Goal: Task Accomplishment & Management: Use online tool/utility

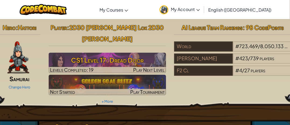
scroll to position [81, 0]
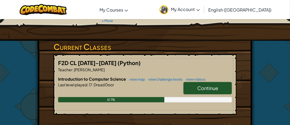
click at [211, 85] on span "Continue" at bounding box center [207, 88] width 21 height 6
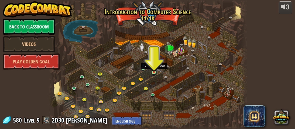
click at [155, 72] on img at bounding box center [154, 68] width 4 height 9
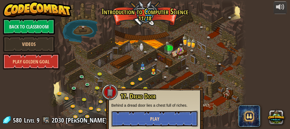
click at [163, 117] on button "Play" at bounding box center [154, 119] width 87 height 16
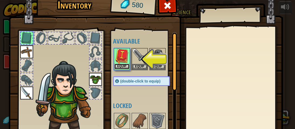
click at [121, 67] on button "Equip" at bounding box center [121, 67] width 15 height 6
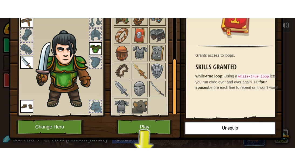
scroll to position [57, 0]
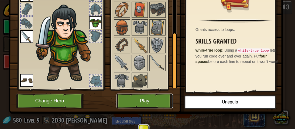
click at [136, 100] on button "Play" at bounding box center [144, 101] width 56 height 15
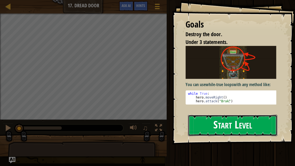
click at [219, 124] on button "Start Level" at bounding box center [232, 124] width 89 height 21
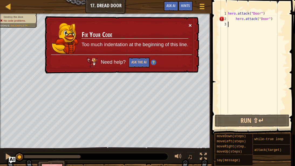
click at [190, 26] on button "×" at bounding box center [189, 25] width 3 height 6
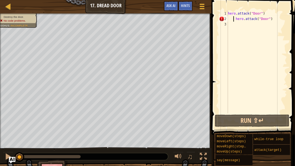
click at [233, 19] on div "hero . attack ( "Door" ) hero . attack ( "Door" )" at bounding box center [256, 67] width 60 height 113
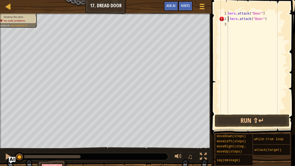
click at [229, 20] on div "hero . attack ( "Door" ) hero . attack ( "Door" )" at bounding box center [256, 67] width 60 height 113
type textarea "hero.attack("Door")"
click at [263, 121] on button "Run ⇧↵" at bounding box center [251, 120] width 75 height 12
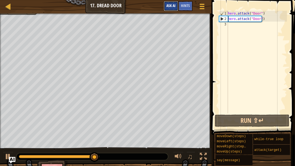
click at [174, 6] on span "Ask AI" at bounding box center [170, 5] width 9 height 5
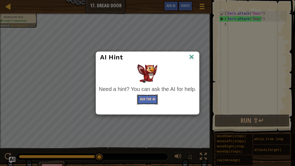
click at [151, 102] on button "Ask the AI" at bounding box center [147, 99] width 21 height 10
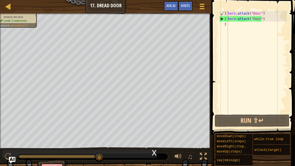
click at [133, 129] on div "x" at bounding box center [79, 153] width 155 height 9
click at [14, 129] on img "Ask AI" at bounding box center [12, 159] width 7 height 7
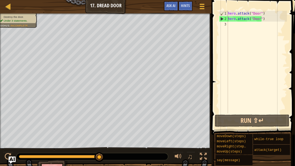
click at [14, 129] on img "Ask AI" at bounding box center [12, 159] width 7 height 7
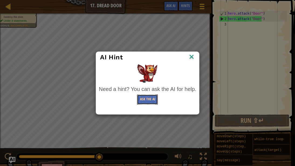
click at [153, 100] on button "Ask the AI" at bounding box center [147, 99] width 21 height 10
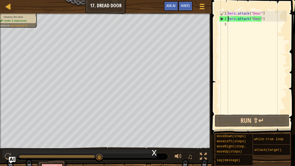
click at [153, 129] on div "x" at bounding box center [154, 151] width 5 height 5
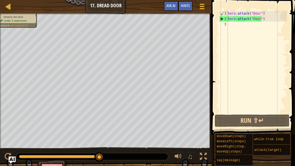
click at [14, 129] on img "Ask AI" at bounding box center [12, 159] width 7 height 7
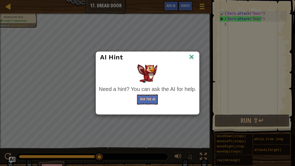
click at [191, 55] on img at bounding box center [191, 57] width 7 height 8
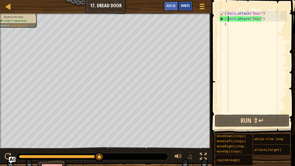
click at [181, 5] on span "Hints" at bounding box center [185, 5] width 9 height 5
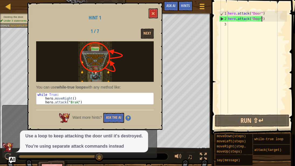
click at [262, 19] on div "hero . attack ( "Door" ) hero . attack ( "Door" )" at bounding box center [256, 67] width 60 height 113
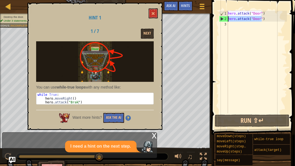
drag, startPoint x: 261, startPoint y: 17, endPoint x: 227, endPoint y: 20, distance: 34.3
click at [227, 20] on div "hero.attack("Door") 1 2 3 hero . attack ( "Door" ) hero . attack ( "Door" ) ההה…" at bounding box center [252, 62] width 69 height 102
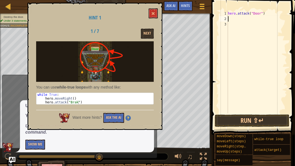
type textarea "m"
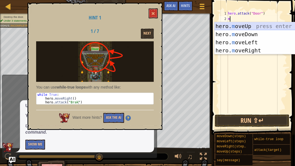
click at [256, 28] on div "hero. m oveUp press enter hero. m oveDown press enter hero. m oveLeft press ent…" at bounding box center [265, 46] width 102 height 48
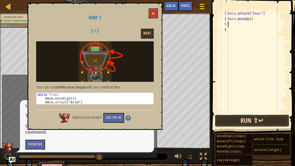
click at [258, 123] on button "Run ⇧↵" at bounding box center [251, 120] width 75 height 12
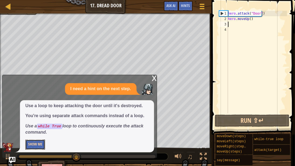
click at [34, 129] on button "Show Me" at bounding box center [35, 144] width 20 height 10
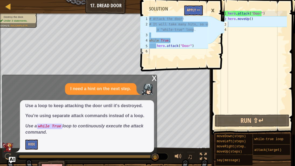
type textarea "hero.attack("Door")"
drag, startPoint x: 266, startPoint y: 14, endPoint x: 228, endPoint y: 14, distance: 37.4
click at [228, 14] on div "hero . attack ( "Door" ) hero . moveUp ( )" at bounding box center [256, 67] width 60 height 113
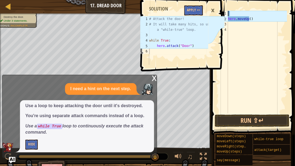
type textarea "w"
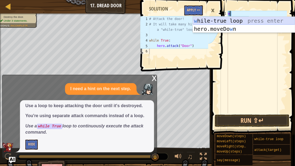
click at [248, 19] on div "w [PERSON_NAME]-true loop press enter hero.moveDo w n press enter" at bounding box center [244, 33] width 102 height 32
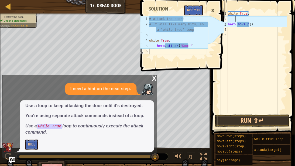
scroll to position [2, 0]
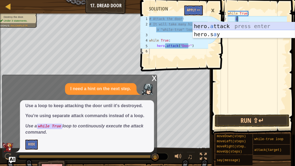
click at [243, 23] on div "hero. a ttack press enter hero.s a y press enter" at bounding box center [244, 38] width 102 height 32
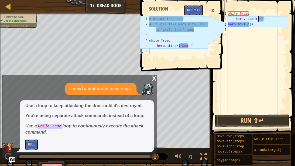
scroll to position [2, 2]
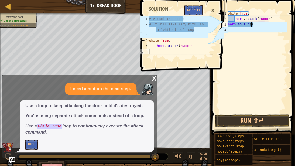
click at [255, 25] on div "while True : hero . attack ( "Door" ) hero . moveUp ( )" at bounding box center [256, 67] width 60 height 113
type textarea "h"
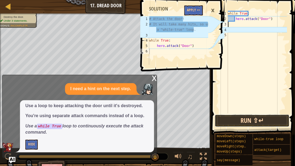
click at [240, 123] on button "Run ⇧↵" at bounding box center [251, 120] width 75 height 12
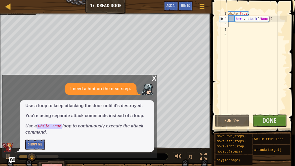
click at [154, 79] on div "x" at bounding box center [154, 77] width 5 height 5
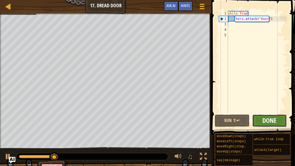
click at [270, 119] on span "Done" at bounding box center [269, 120] width 14 height 9
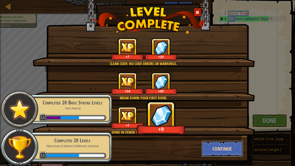
click at [222, 129] on button "Continue" at bounding box center [222, 148] width 42 height 16
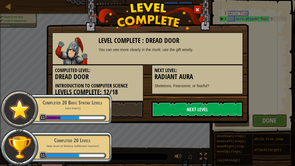
click at [170, 109] on link "Next Level" at bounding box center [196, 109] width 91 height 16
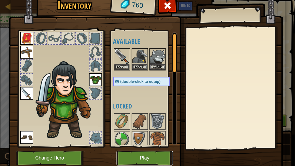
click at [159, 129] on button "Play" at bounding box center [144, 157] width 56 height 15
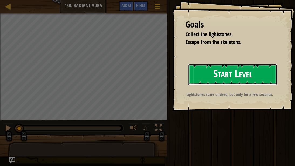
click at [229, 79] on button "Start Level" at bounding box center [232, 74] width 89 height 21
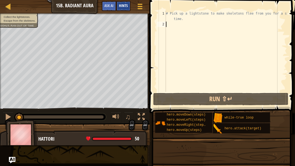
click at [125, 5] on span "Hints" at bounding box center [123, 5] width 9 height 5
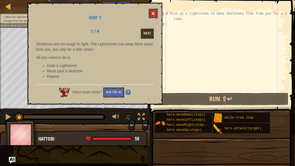
click at [155, 13] on span at bounding box center [153, 14] width 4 height 4
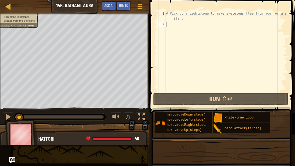
click at [176, 25] on div "# Pick up a lightstone to make skeletons flee from you for a short time." at bounding box center [226, 59] width 122 height 97
type textarea "m"
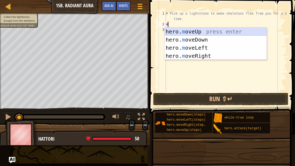
click at [187, 31] on div "hero. m oveUp press enter hero. m oveDown press enter hero. m oveLeft press ent…" at bounding box center [215, 51] width 102 height 48
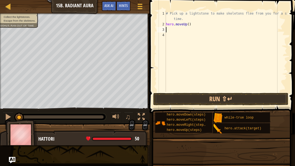
click at [165, 25] on div "2" at bounding box center [161, 24] width 9 height 5
type textarea "hero.moveUp()"
click at [169, 25] on div "# Pick up a lightstone to make skeletons flee from you for a short time. hero .…" at bounding box center [226, 59] width 122 height 97
type textarea "w"
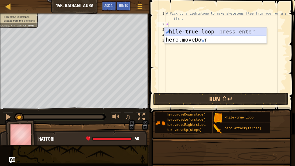
click at [174, 31] on div "w [PERSON_NAME]-true loop press enter hero.moveDo w n press enter" at bounding box center [215, 43] width 102 height 32
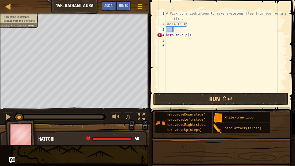
click at [190, 33] on div "# Pick up a lightstone to make skeletons flee from you for a short time. while …" at bounding box center [226, 59] width 122 height 97
type textarea "h"
click at [174, 30] on div "# Pick up a lightstone to make skeletons flee from you for a short time. while …" at bounding box center [226, 59] width 122 height 97
type textarea "m"
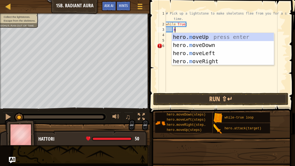
scroll to position [2, 0]
click at [192, 36] on div "hero. m oveUp press enter hero. m oveDown press enter hero. m oveLeft press ent…" at bounding box center [223, 57] width 102 height 48
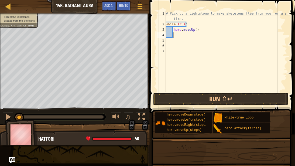
type textarea "m"
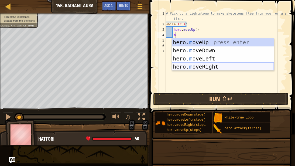
click at [212, 66] on div "hero. m oveUp press enter hero. m oveDown press enter hero. m oveLeft press ent…" at bounding box center [223, 62] width 102 height 48
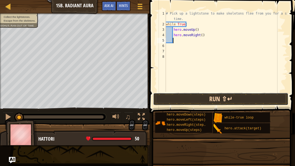
click at [206, 99] on button "Run ⇧↵" at bounding box center [220, 99] width 135 height 12
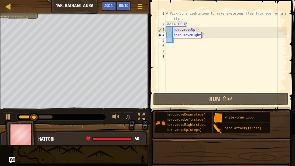
click at [197, 34] on div "# Pick up a lightstone to make skeletons flee from you for a short time. while …" at bounding box center [226, 59] width 122 height 97
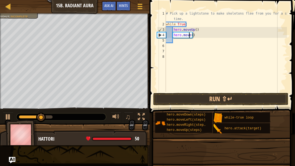
scroll to position [2, 2]
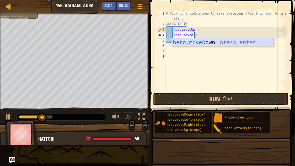
click at [192, 44] on div "hero.moveD own press enter" at bounding box center [223, 50] width 102 height 24
type textarea "hero.moveDown"
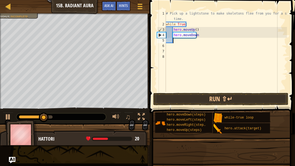
click at [190, 41] on div "# Pick up a lightstone to make skeletons flee from you for a short time. while …" at bounding box center [226, 59] width 122 height 97
type textarea "d"
type textarea "m"
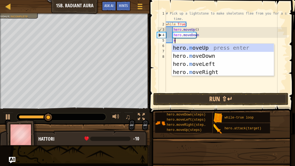
scroll to position [2, 0]
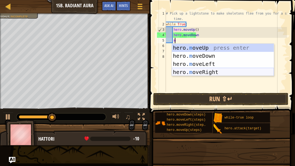
click at [194, 71] on div "hero. m oveUp press enter hero. m oveDown press enter hero. m oveLeft press ent…" at bounding box center [223, 68] width 102 height 48
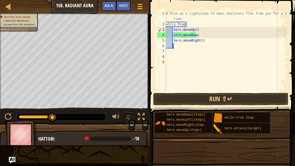
scroll to position [2, 0]
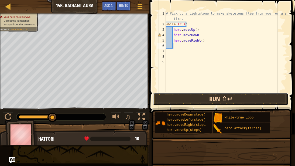
click at [194, 95] on button "Run ⇧↵" at bounding box center [220, 99] width 135 height 12
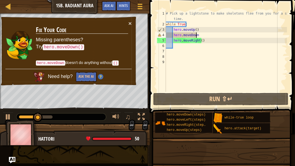
click at [197, 35] on div "# Pick up a lightstone to make skeletons flee from you for a short time. while …" at bounding box center [226, 59] width 122 height 97
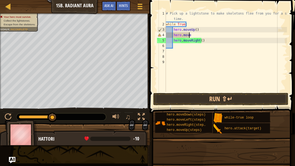
type textarea "hero.moved"
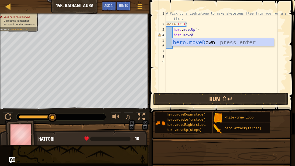
scroll to position [2, 2]
click at [197, 43] on div "hero.moveD own press enter" at bounding box center [223, 50] width 102 height 24
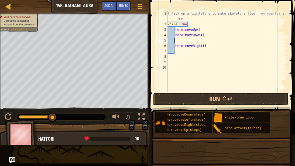
scroll to position [2, 0]
click at [205, 46] on div "# Pick up a lightstone to make skeletons flee from you for a short time. while …" at bounding box center [226, 59] width 120 height 97
click at [203, 46] on div "# Pick up a lightstone to make skeletons flee from you for a short time. while …" at bounding box center [226, 59] width 120 height 97
type textarea "h"
click at [179, 41] on div "# Pick up a lightstone to make skeletons flee from you for a short time. while …" at bounding box center [226, 59] width 120 height 97
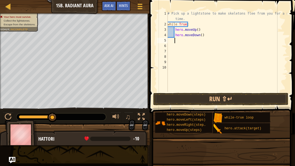
type textarea "m"
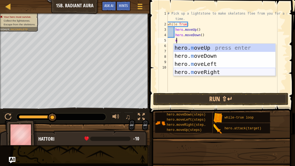
click at [207, 72] on div "hero. m oveUp press enter hero. m oveDown press enter hero. m oveLeft press ent…" at bounding box center [224, 68] width 102 height 48
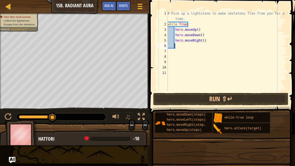
scroll to position [2, 0]
click at [196, 100] on button "Run ⇧↵" at bounding box center [220, 99] width 135 height 12
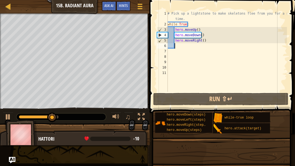
click at [202, 35] on div "# Pick up a lightstone to make skeletons flee from you for a short time. while …" at bounding box center [226, 59] width 120 height 97
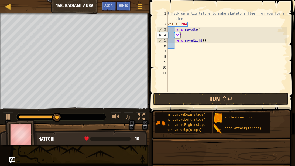
type textarea "h"
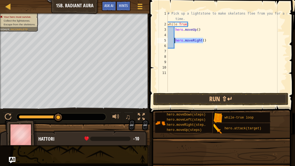
drag, startPoint x: 202, startPoint y: 39, endPoint x: 175, endPoint y: 41, distance: 27.3
click at [175, 41] on div "# Pick up a lightstone to make skeletons flee from you for a short time. while …" at bounding box center [226, 59] width 120 height 97
type textarea "hero.moveRight()"
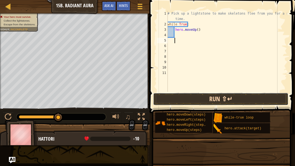
click at [200, 96] on button "Run ⇧↵" at bounding box center [220, 99] width 135 height 12
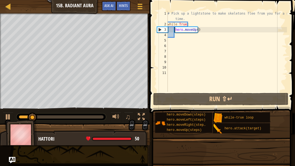
click at [174, 30] on div "# Pick up a lightstone to make skeletons flee from you for a short time. while …" at bounding box center [226, 59] width 120 height 97
click at [172, 30] on div "# Pick up a lightstone to make skeletons flee from you for a short time. while …" at bounding box center [226, 59] width 120 height 97
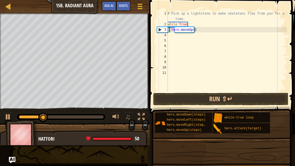
type textarea "hero.moveUp()"
click at [171, 34] on div "# Pick up a lightstone to make skeletons flee from you for a short time. while …" at bounding box center [226, 59] width 120 height 97
click at [169, 30] on div "# Pick up a lightstone to make skeletons flee from you for a short time. while …" at bounding box center [226, 59] width 120 height 97
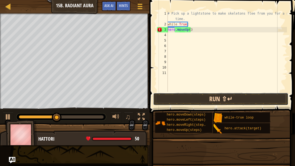
click at [189, 97] on button "Run ⇧↵" at bounding box center [220, 99] width 135 height 12
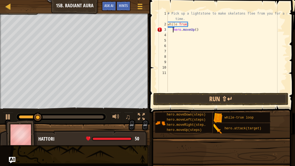
type textarea "hero.moveUp()"
click at [177, 36] on div "# Pick up a lightstone to make skeletons flee from you for a short time. while …" at bounding box center [226, 59] width 120 height 97
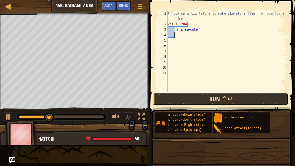
click at [219, 95] on button "Run ⇧↵" at bounding box center [220, 99] width 135 height 12
click at [218, 96] on button "Running" at bounding box center [220, 99] width 135 height 12
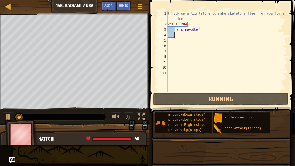
type textarea "m"
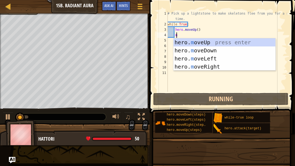
scroll to position [2, 0]
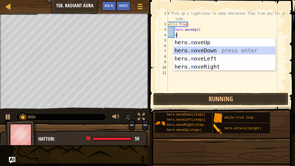
click at [202, 48] on div "hero. m oveUp press enter hero. m oveDown press enter hero. m oveLeft press ent…" at bounding box center [224, 62] width 102 height 48
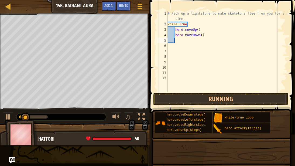
type textarea "m"
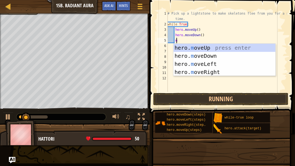
scroll to position [2, 0]
click at [199, 69] on div "hero. m oveUp press enter hero. m oveDown press enter hero. m oveLeft press ent…" at bounding box center [224, 68] width 102 height 48
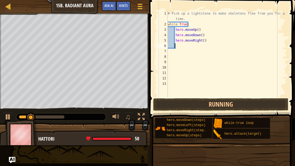
scroll to position [2, 0]
click at [201, 41] on div "# Pick up a lightstone to make skeletons flee from you for a short time. while …" at bounding box center [226, 62] width 120 height 102
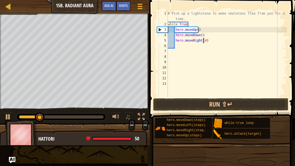
scroll to position [2, 3]
click at [198, 99] on button "Run ⇧↵" at bounding box center [220, 104] width 135 height 12
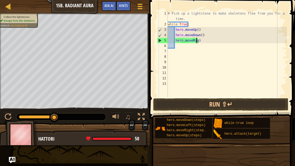
scroll to position [2, 2]
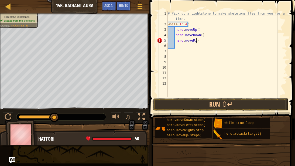
click at [202, 39] on div "# Pick up a lightstone to make skeletons flee from you for a short time. while …" at bounding box center [226, 62] width 120 height 102
type textarea "h"
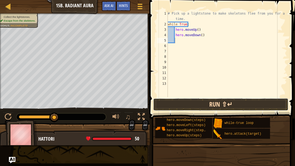
click at [187, 100] on button "Run ⇧↵" at bounding box center [220, 104] width 135 height 12
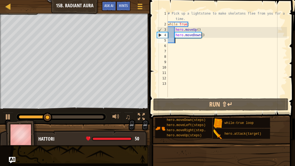
click at [197, 34] on div "# Pick up a lightstone to make skeletons flee from you for a short time. while …" at bounding box center [226, 62] width 120 height 102
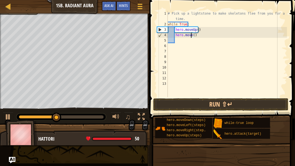
scroll to position [2, 2]
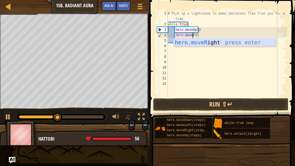
click at [199, 42] on div "hero.moveR ight press enter" at bounding box center [224, 50] width 102 height 24
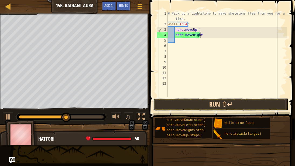
click at [210, 102] on button "Run ⇧↵" at bounding box center [220, 104] width 135 height 12
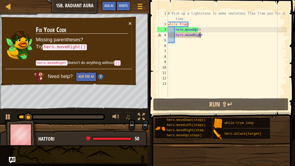
scroll to position [2, 2]
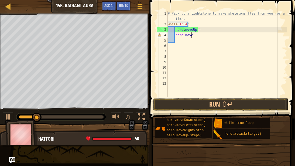
type textarea "hero.mover"
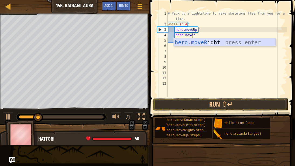
click at [205, 44] on div "hero.moveR ight press enter" at bounding box center [224, 50] width 102 height 24
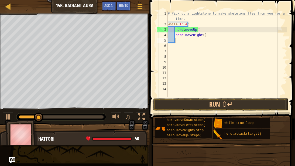
scroll to position [2, 0]
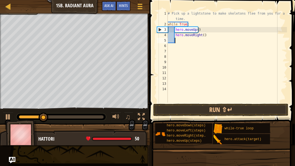
click at [181, 39] on div "# Pick up a lightstone to make skeletons flee from you for a short time. while …" at bounding box center [226, 65] width 120 height 108
click at [110, 7] on span "Ask AI" at bounding box center [108, 5] width 9 height 5
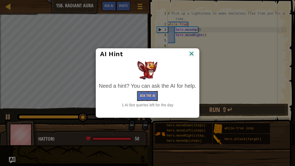
click at [189, 55] on img at bounding box center [191, 54] width 7 height 8
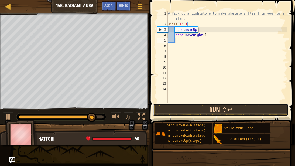
click at [201, 105] on button "Run ⇧↵" at bounding box center [220, 109] width 135 height 12
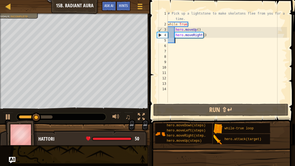
click at [199, 34] on div "# Pick up a lightstone to make skeletons flee from you for a short time. while …" at bounding box center [226, 65] width 120 height 108
click at [201, 34] on div "# Pick up a lightstone to make skeletons flee from you for a short time. while …" at bounding box center [226, 65] width 120 height 108
type textarea "hero.moveRight(2)"
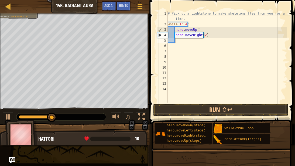
click at [177, 40] on div "# Pick up a lightstone to make skeletons flee from you for a short time. while …" at bounding box center [226, 65] width 120 height 108
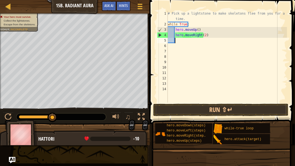
type textarea "m"
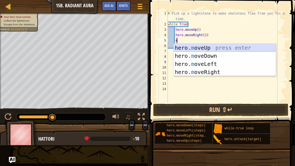
click at [202, 47] on div "hero. m oveUp press enter hero. m oveDown press enter hero. m oveLeft press ent…" at bounding box center [224, 68] width 102 height 48
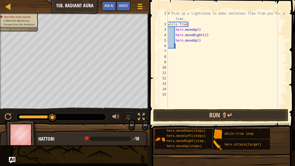
scroll to position [2, 0]
type textarea "m"
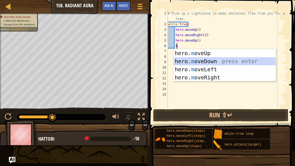
click at [201, 61] on div "hero. m oveUp press enter hero. m oveDown press enter hero. m oveLeft press ent…" at bounding box center [224, 73] width 102 height 48
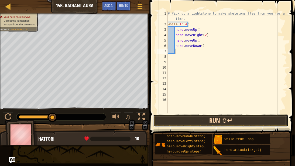
click at [221, 122] on button "Run ⇧↵" at bounding box center [220, 120] width 135 height 12
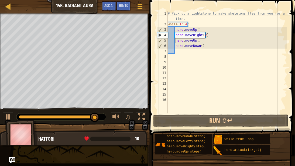
click at [174, 40] on div "# Pick up a lightstone to make skeletons flee from you for a short time. while …" at bounding box center [226, 70] width 120 height 118
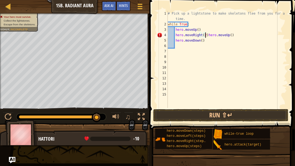
type textarea "hero.moveUp()"
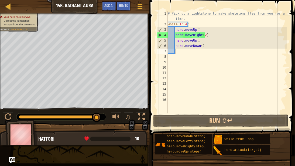
click at [177, 51] on div "# Pick up a lightstone to make skeletons flee from you for a short time. while …" at bounding box center [226, 70] width 120 height 118
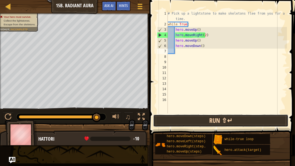
click at [174, 117] on button "Run ⇧↵" at bounding box center [220, 120] width 135 height 12
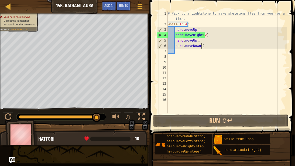
click at [202, 46] on div "# Pick up a lightstone to make skeletons flee from you for a short time. while …" at bounding box center [226, 70] width 120 height 118
click at [203, 36] on div "# Pick up a lightstone to make skeletons flee from you for a short time. while …" at bounding box center [226, 70] width 120 height 118
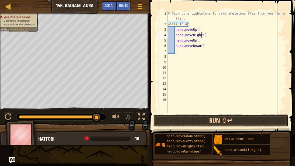
click at [201, 123] on button "Run ⇧↵" at bounding box center [220, 120] width 135 height 12
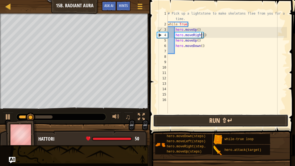
click at [201, 122] on button "Run ⇧↵" at bounding box center [220, 120] width 135 height 12
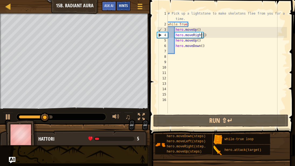
click at [123, 3] on div "Hints" at bounding box center [123, 6] width 14 height 10
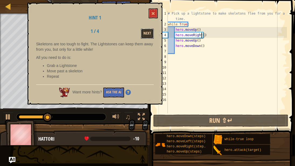
click at [143, 33] on button "Next" at bounding box center [147, 34] width 13 height 10
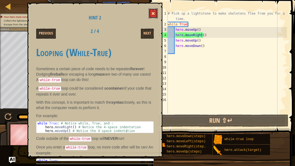
click at [156, 11] on button at bounding box center [152, 13] width 9 height 10
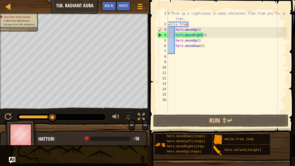
click at [201, 34] on div "# Pick up a lightstone to make skeletons flee from you for a short time. while …" at bounding box center [226, 70] width 120 height 118
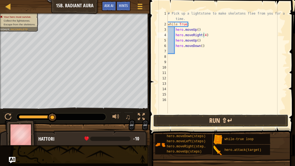
click at [191, 118] on button "Run ⇧↵" at bounding box center [220, 120] width 135 height 12
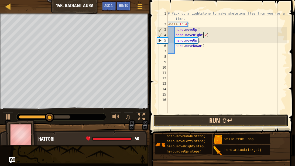
click at [185, 119] on button "Run ⇧↵" at bounding box center [220, 120] width 135 height 12
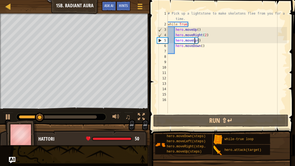
click at [194, 40] on div "# Pick up a lightstone to make skeletons flee from you for a short time. while …" at bounding box center [226, 70] width 120 height 118
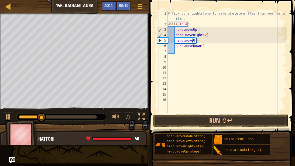
scroll to position [2, 2]
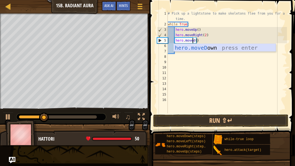
click at [201, 48] on div "hero.moveD own press enter" at bounding box center [224, 56] width 102 height 24
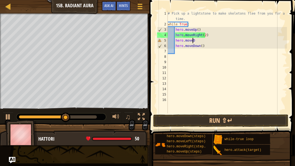
scroll to position [2, 1]
type textarea "hero.moved"
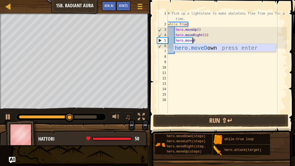
click at [198, 48] on div "hero.moveD own press enter" at bounding box center [224, 56] width 102 height 24
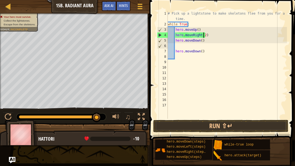
click at [204, 34] on div "# Pick up a lightstone to make skeletons flee from you for a short time. while …" at bounding box center [226, 73] width 120 height 124
drag, startPoint x: 96, startPoint y: 115, endPoint x: 103, endPoint y: 116, distance: 7.3
click at [103, 116] on div at bounding box center [60, 116] width 89 height 7
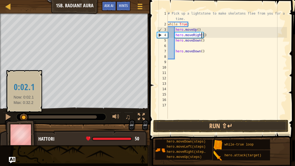
drag, startPoint x: 95, startPoint y: 116, endPoint x: 19, endPoint y: 116, distance: 75.9
click at [19, 116] on div at bounding box center [24, 117] width 10 height 10
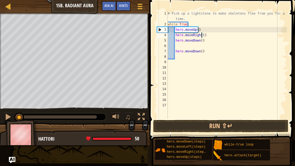
click at [199, 34] on div "# Pick up a lightstone to make skeletons flee from you for a short time. while …" at bounding box center [226, 73] width 120 height 124
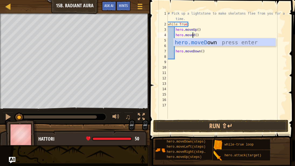
scroll to position [2, 2]
click at [208, 44] on div "hero.moveD own press enter" at bounding box center [224, 50] width 102 height 24
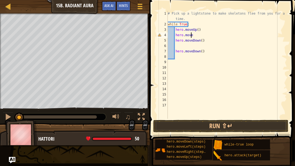
type textarea "hero.moved"
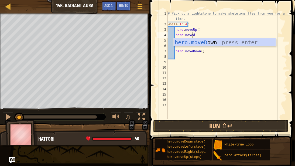
scroll to position [2, 2]
click at [196, 41] on div "hero.moveD own press enter" at bounding box center [224, 50] width 102 height 24
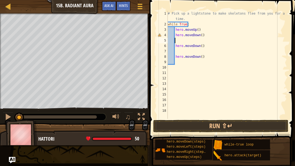
scroll to position [2, 0]
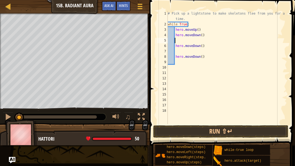
type textarea "m"
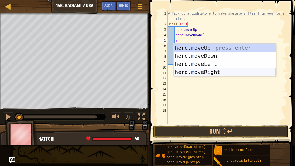
click at [201, 70] on div "hero. m oveUp press enter hero. m oveDown press enter hero. m oveLeft press ent…" at bounding box center [224, 68] width 102 height 48
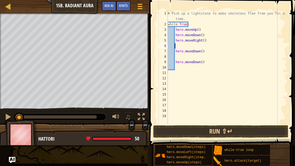
scroll to position [2, 0]
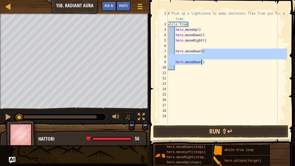
drag, startPoint x: 203, startPoint y: 51, endPoint x: 201, endPoint y: 62, distance: 11.0
click at [201, 62] on div "# Pick up a lightstone to make skeletons flee from you for a short time. while …" at bounding box center [226, 75] width 120 height 129
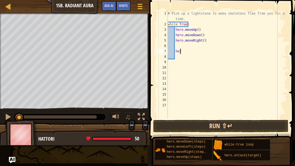
type textarea "h"
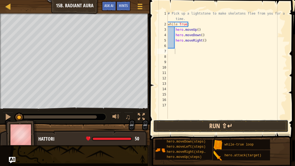
click at [211, 126] on button "Run ⇧↵" at bounding box center [220, 126] width 135 height 12
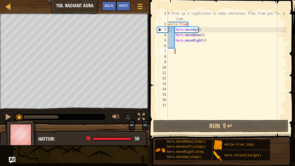
drag, startPoint x: 45, startPoint y: 116, endPoint x: 0, endPoint y: 114, distance: 45.3
click at [0, 114] on div "♫" at bounding box center [74, 115] width 149 height 16
click at [201, 40] on div "# Pick up a lightstone to make skeletons flee from you for a short time. while …" at bounding box center [226, 73] width 120 height 124
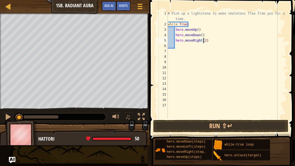
type textarea "hero.moveRight(2)"
click at [208, 118] on span at bounding box center [223, 62] width 150 height 156
click at [204, 125] on button "Run ⇧↵" at bounding box center [220, 126] width 135 height 12
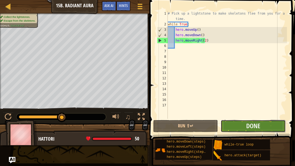
click at [239, 128] on button "Done" at bounding box center [252, 126] width 65 height 12
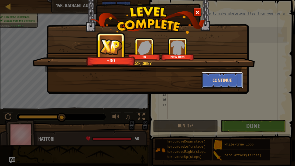
click at [219, 82] on button "Continue" at bounding box center [222, 80] width 42 height 16
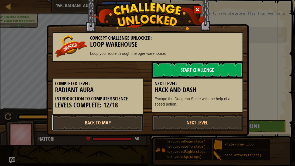
click at [119, 124] on link "Back to Map" at bounding box center [97, 122] width 91 height 16
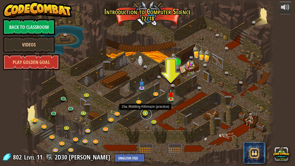
click at [146, 113] on link at bounding box center [146, 113] width 11 height 11
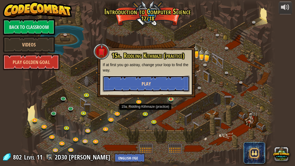
click at [158, 86] on button "Play" at bounding box center [146, 83] width 87 height 16
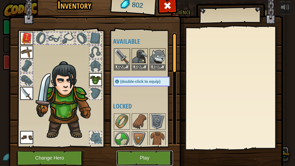
click at [151, 129] on button "Play" at bounding box center [144, 157] width 56 height 15
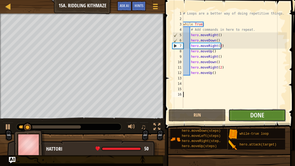
click at [257, 119] on button "Done" at bounding box center [256, 115] width 57 height 12
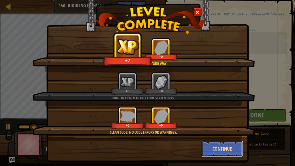
click at [214, 129] on button "Continue" at bounding box center [222, 148] width 42 height 16
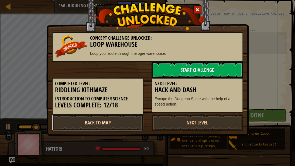
click at [128, 123] on link "Back to Map" at bounding box center [97, 122] width 91 height 16
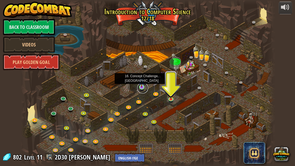
click at [144, 89] on link at bounding box center [142, 87] width 11 height 11
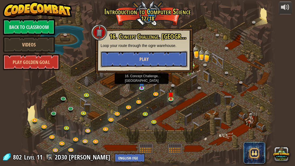
click at [153, 59] on button "Play" at bounding box center [143, 59] width 87 height 16
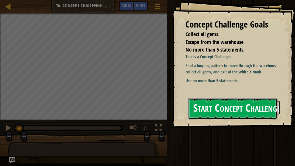
click at [232, 113] on button "Start Concept Challenge" at bounding box center [232, 108] width 89 height 21
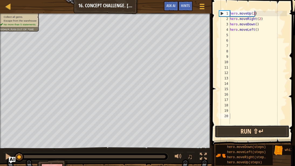
click at [254, 129] on button "Run ⇧↵" at bounding box center [251, 131] width 75 height 12
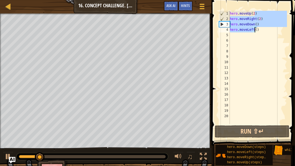
drag, startPoint x: 258, startPoint y: 14, endPoint x: 255, endPoint y: 32, distance: 17.5
click at [255, 32] on div "hero . moveUp ( 2 ) hero . moveRight ( 2 ) hero . moveDown ( ) hero . moveLeft …" at bounding box center [257, 73] width 58 height 124
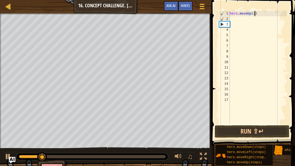
click at [255, 14] on div "hero . moveUp ( 2 )" at bounding box center [257, 73] width 58 height 124
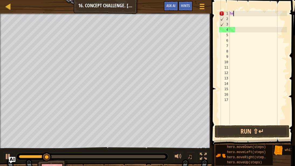
type textarea "h"
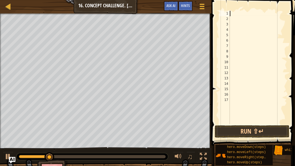
type textarea "w"
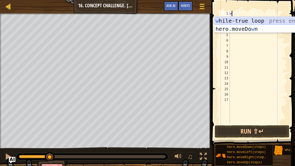
click at [248, 20] on div "w [PERSON_NAME]-true loop press enter hero.moveDo w n press enter" at bounding box center [265, 33] width 102 height 32
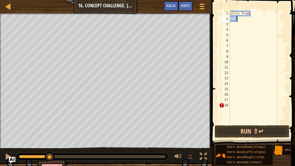
click at [230, 102] on div "while True :" at bounding box center [257, 73] width 58 height 124
click at [222, 106] on div "18" at bounding box center [224, 104] width 11 height 5
click at [240, 20] on div "while True :" at bounding box center [257, 73] width 58 height 124
click at [185, 8] on div "Hints" at bounding box center [185, 6] width 14 height 10
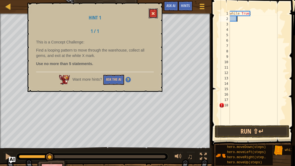
click at [155, 11] on button at bounding box center [152, 13] width 9 height 10
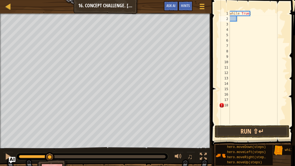
click at [26, 6] on div "Map Introduction to Computer Science 16. Concept Challenge. Loop Warehouse Game…" at bounding box center [105, 6] width 211 height 13
type textarea "m"
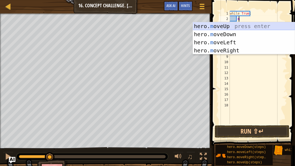
click at [238, 25] on div "hero. m oveUp press enter hero. m oveDown press enter hero. m oveLeft press ent…" at bounding box center [244, 46] width 102 height 48
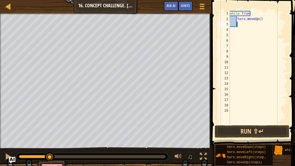
click at [257, 19] on div "while True : hero . moveUp ( )" at bounding box center [257, 73] width 58 height 124
click at [258, 18] on div "while True : hero . moveUp ( )" at bounding box center [257, 73] width 58 height 124
type textarea "hero.moveUp(2)"
click at [243, 24] on div "while True : hero . moveUp ( 2 )" at bounding box center [257, 73] width 58 height 124
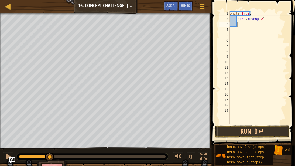
scroll to position [2, 0]
type textarea "m"
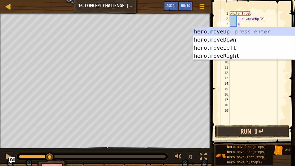
scroll to position [2, 0]
click at [236, 54] on div "hero. m oveUp press enter hero. m oveDown press enter hero. m oveLeft press ent…" at bounding box center [244, 51] width 102 height 48
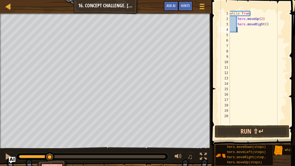
scroll to position [2, 0]
click at [263, 23] on div "while True : hero . moveUp ( 2 ) hero . moveRight ( )" at bounding box center [257, 73] width 58 height 124
type textarea "hero.moveRight(2)"
click at [240, 29] on div "while True : hero . moveUp ( 2 ) hero . moveRight ( 2 )" at bounding box center [257, 73] width 58 height 124
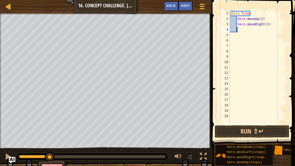
scroll to position [2, 0]
type textarea "m"
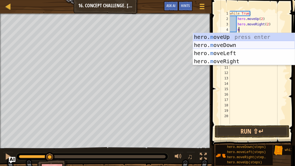
click at [236, 46] on div "hero. m oveUp press enter hero. m oveDown press enter hero. m oveLeft press ent…" at bounding box center [244, 57] width 102 height 48
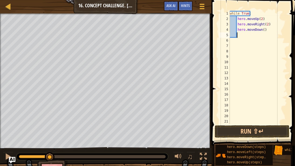
scroll to position [2, 0]
type textarea "m"
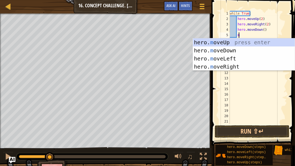
scroll to position [2, 0]
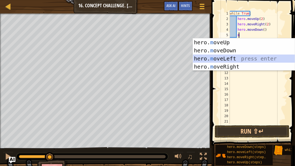
click at [242, 57] on div "hero. m oveUp press enter hero. m oveDown press enter hero. m oveLeft press ent…" at bounding box center [244, 62] width 102 height 48
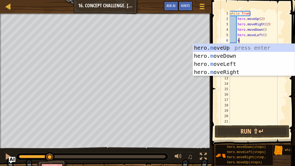
type textarea "m"
click at [241, 47] on div "hero. m oveUp press enter hero. m oveDown press enter hero. m oveLeft press ent…" at bounding box center [244, 68] width 102 height 48
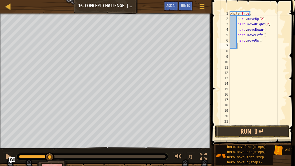
click at [258, 40] on div "while True : hero . moveUp ( 2 ) hero . moveRight ( 2 ) hero . moveDown ( ) her…" at bounding box center [255, 73] width 54 height 124
click at [255, 127] on button "Run ⇧↵" at bounding box center [251, 131] width 75 height 12
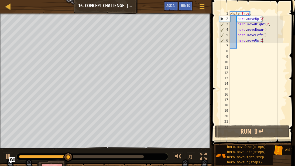
click at [263, 41] on div "while True : hero . moveUp ( 2 ) hero . moveRight ( 2 ) hero . moveDown ( ) her…" at bounding box center [255, 73] width 54 height 124
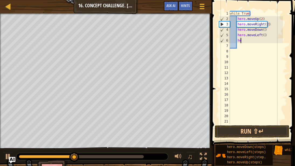
scroll to position [2, 0]
type textarea "h"
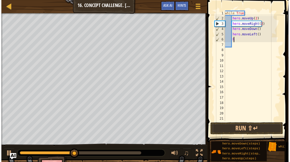
scroll to position [2, 0]
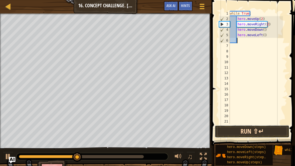
click at [251, 129] on button "Run ⇧↵" at bounding box center [251, 131] width 75 height 12
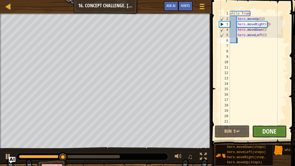
click at [270, 129] on span "Done" at bounding box center [269, 131] width 14 height 9
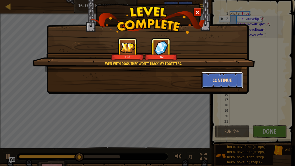
click at [219, 80] on button "Continue" at bounding box center [222, 80] width 42 height 16
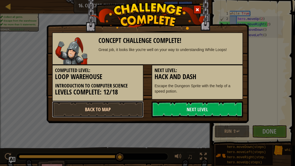
click at [134, 108] on link "Back to Map" at bounding box center [97, 109] width 91 height 16
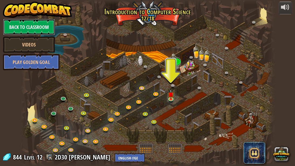
click at [13, 25] on link "Back to Classroom" at bounding box center [29, 27] width 52 height 16
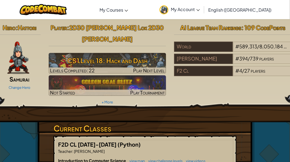
click at [200, 9] on span "My Account" at bounding box center [185, 9] width 29 height 6
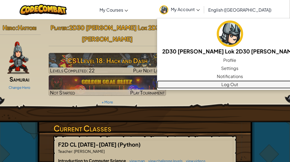
click at [226, 83] on link "Log Out" at bounding box center [230, 84] width 146 height 8
